Goal: Find specific page/section: Find specific page/section

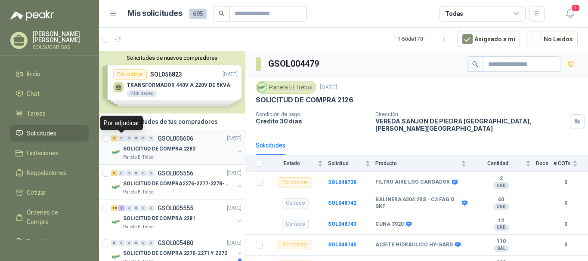
click at [114, 139] on div "3" at bounding box center [114, 139] width 6 height 6
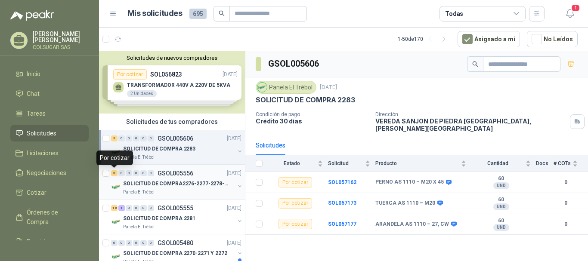
click at [113, 174] on div "5" at bounding box center [114, 173] width 6 height 6
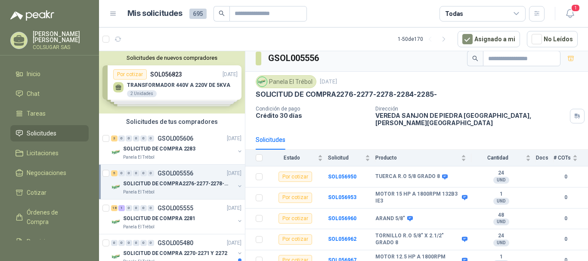
scroll to position [6, 0]
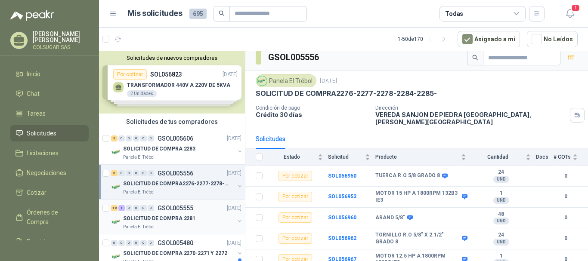
click at [116, 210] on div "18" at bounding box center [114, 208] width 6 height 6
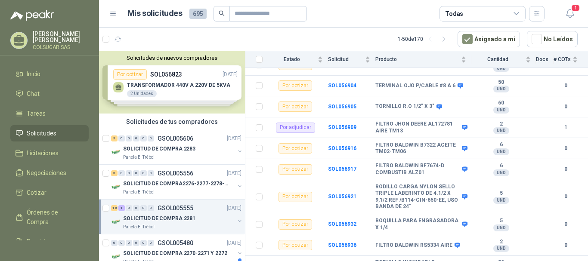
scroll to position [312, 0]
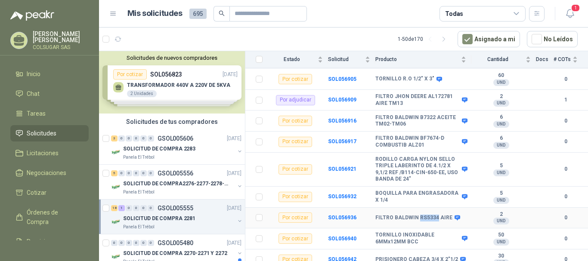
drag, startPoint x: 417, startPoint y: 214, endPoint x: 435, endPoint y: 213, distance: 18.1
click at [435, 215] on b "FILTRO BALDWIN RS5334 AIRE" at bounding box center [413, 218] width 77 height 7
copy b "RS5334"
